Goal: Transaction & Acquisition: Purchase product/service

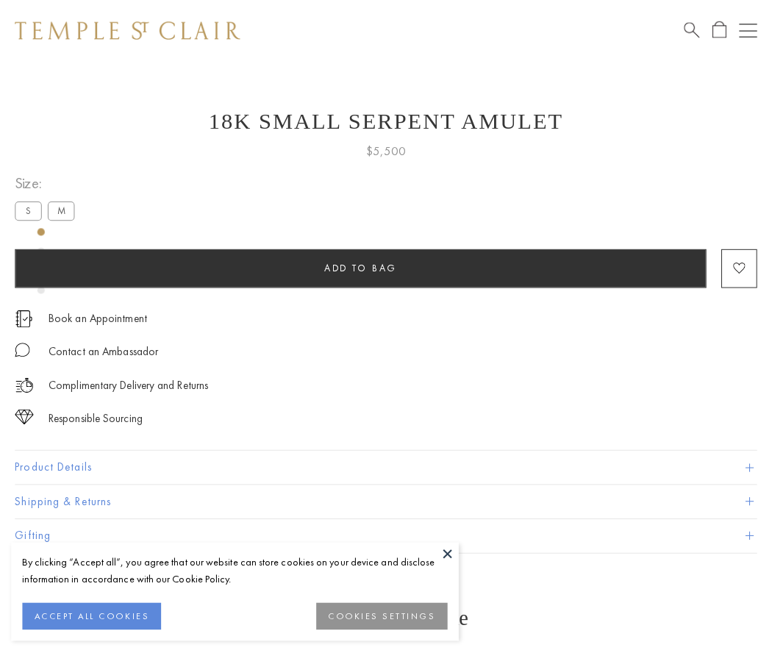
scroll to position [14, 0]
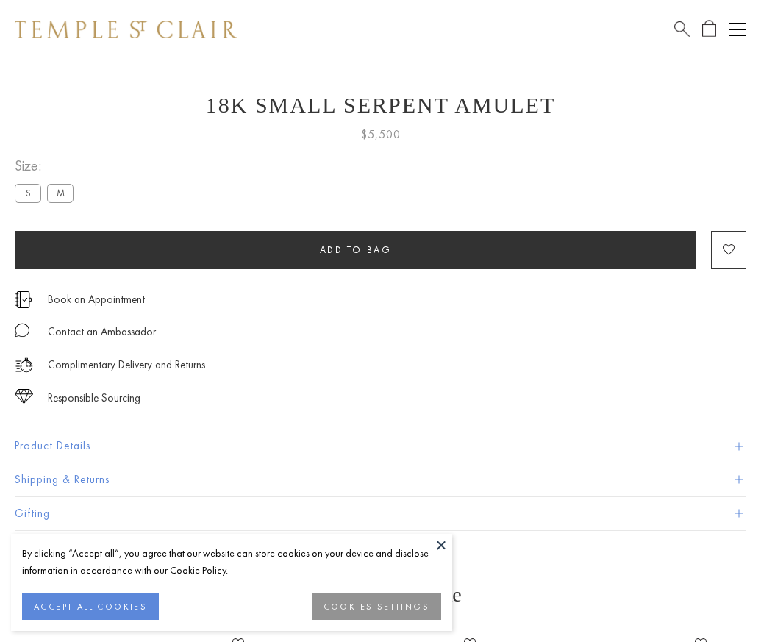
click at [355, 249] on span "Add to bag" at bounding box center [356, 249] width 72 height 12
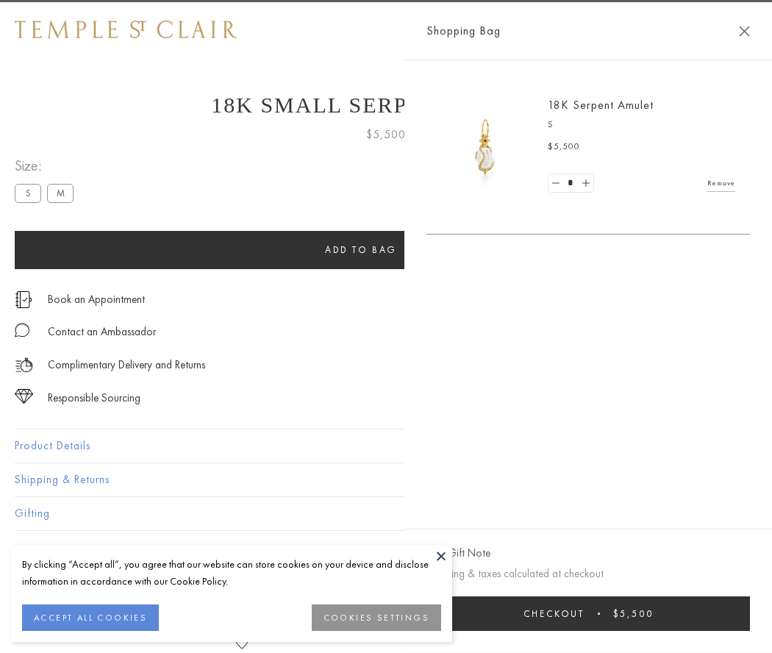
click at [588, 613] on button "Checkout $5,500" at bounding box center [587, 613] width 323 height 35
